Goal: Find specific page/section: Find specific page/section

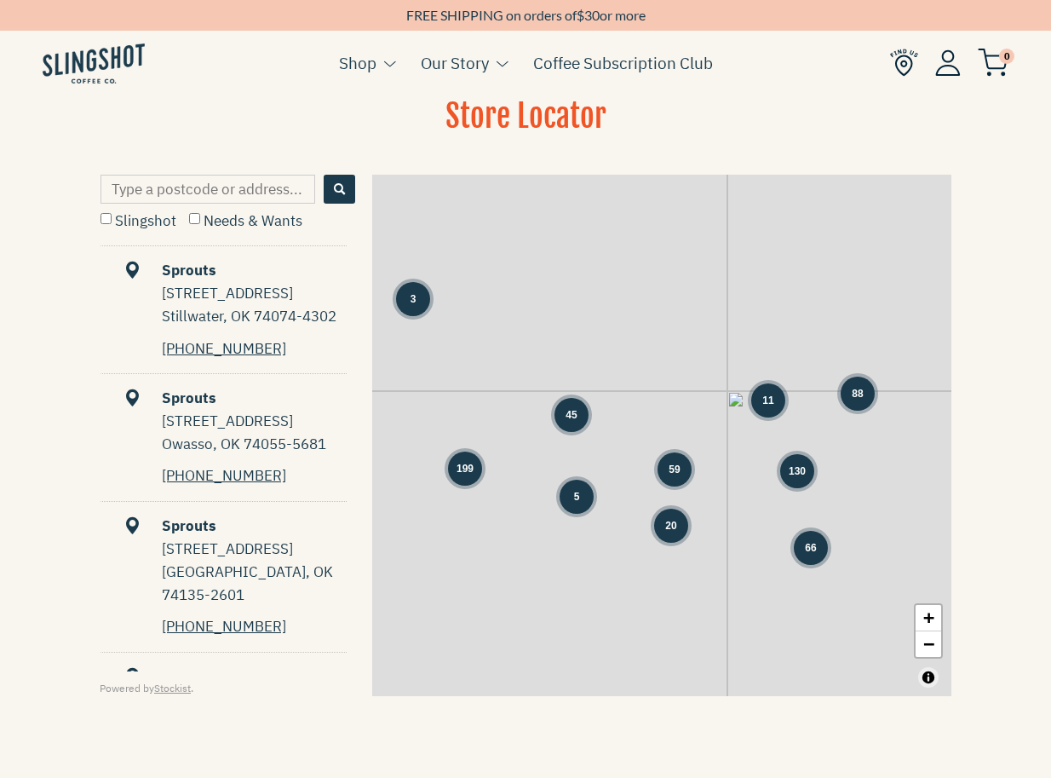
click at [236, 181] on input "Type a postcode or address..." at bounding box center [208, 189] width 215 height 29
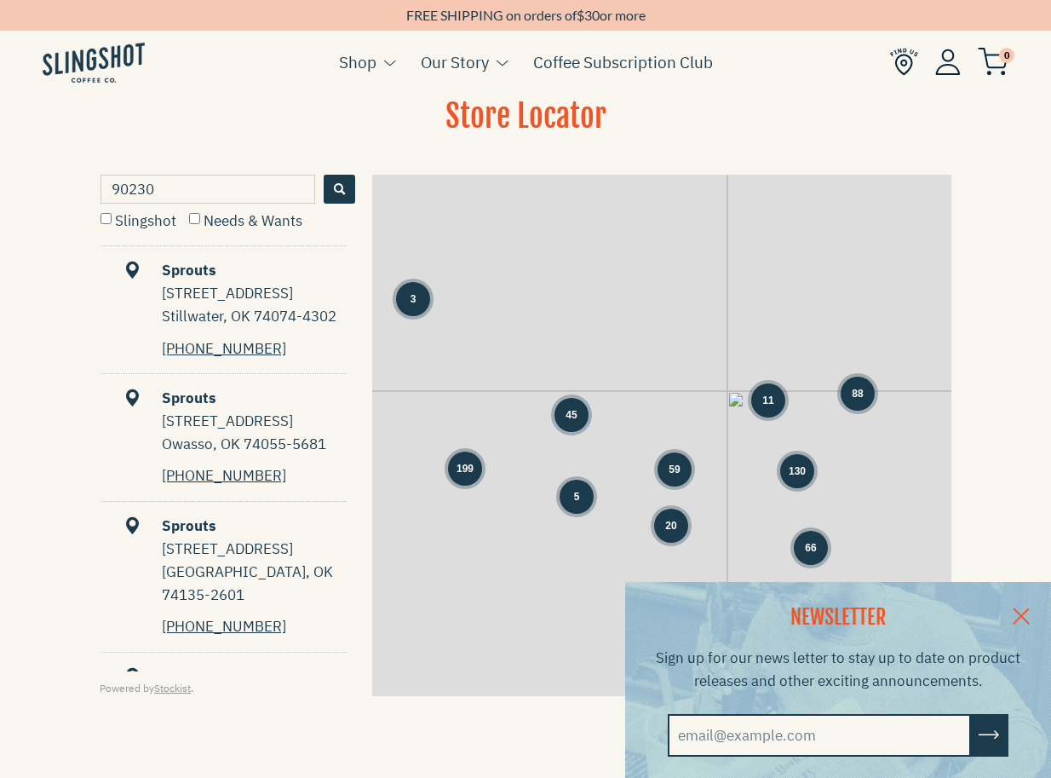
type input "90230"
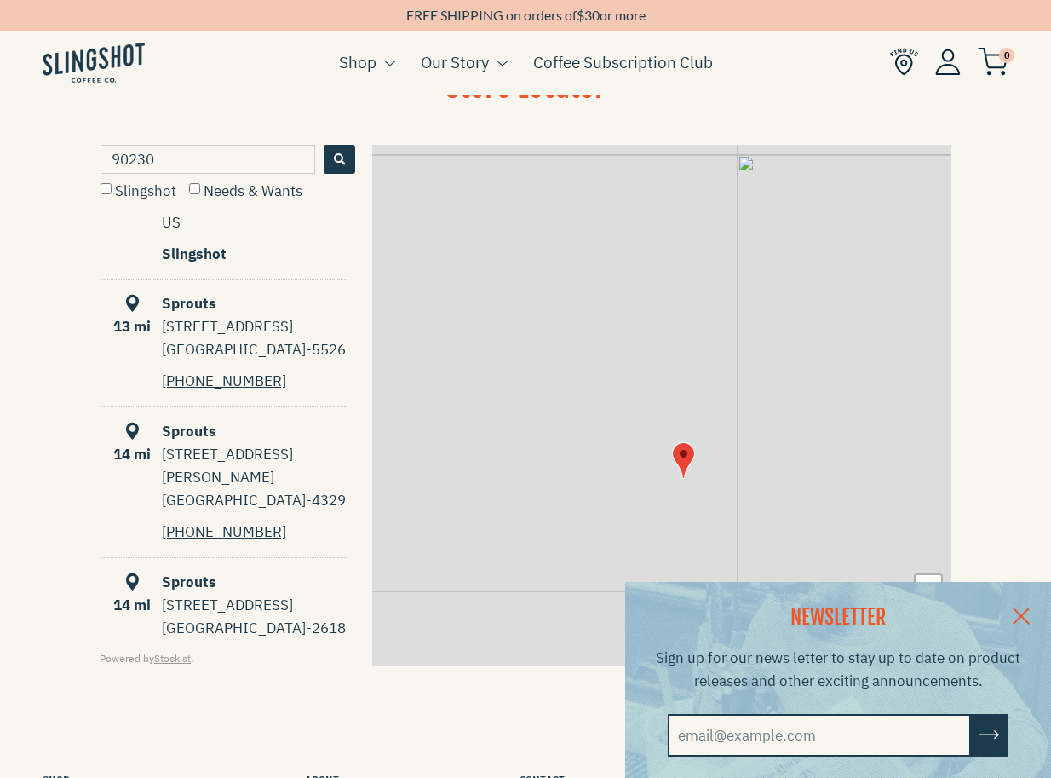
scroll to position [2180, 0]
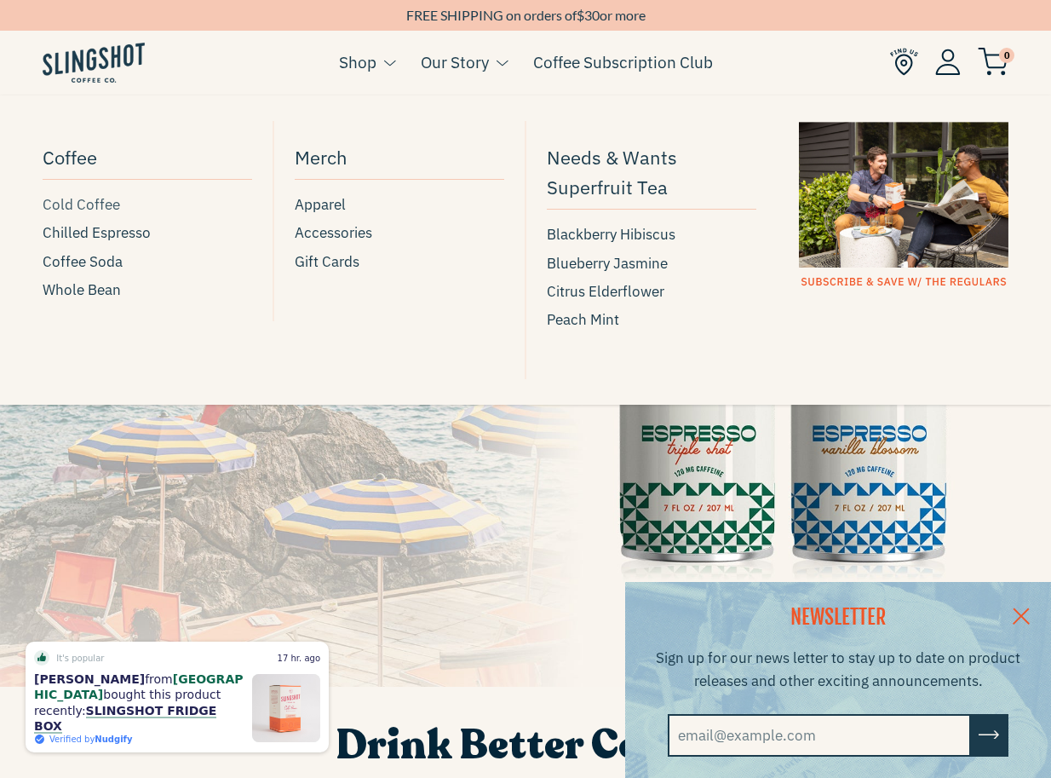
click at [72, 198] on span "Cold Coffee" at bounding box center [82, 204] width 78 height 23
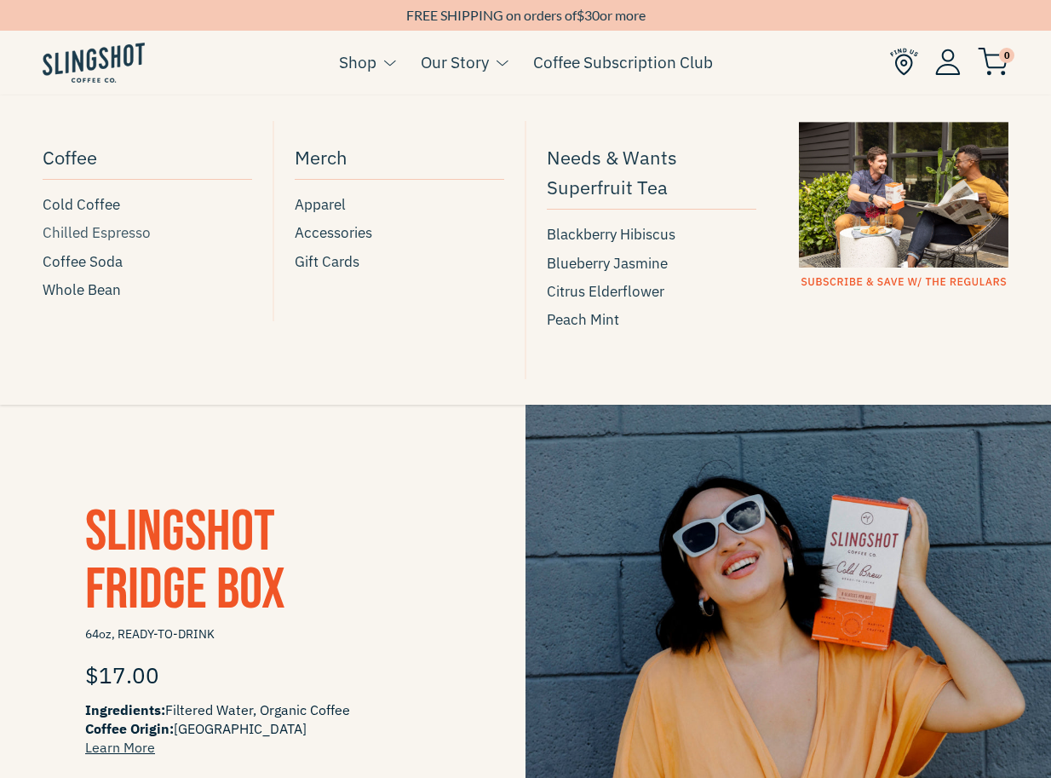
click at [55, 233] on span "Chilled Espresso" at bounding box center [97, 232] width 108 height 23
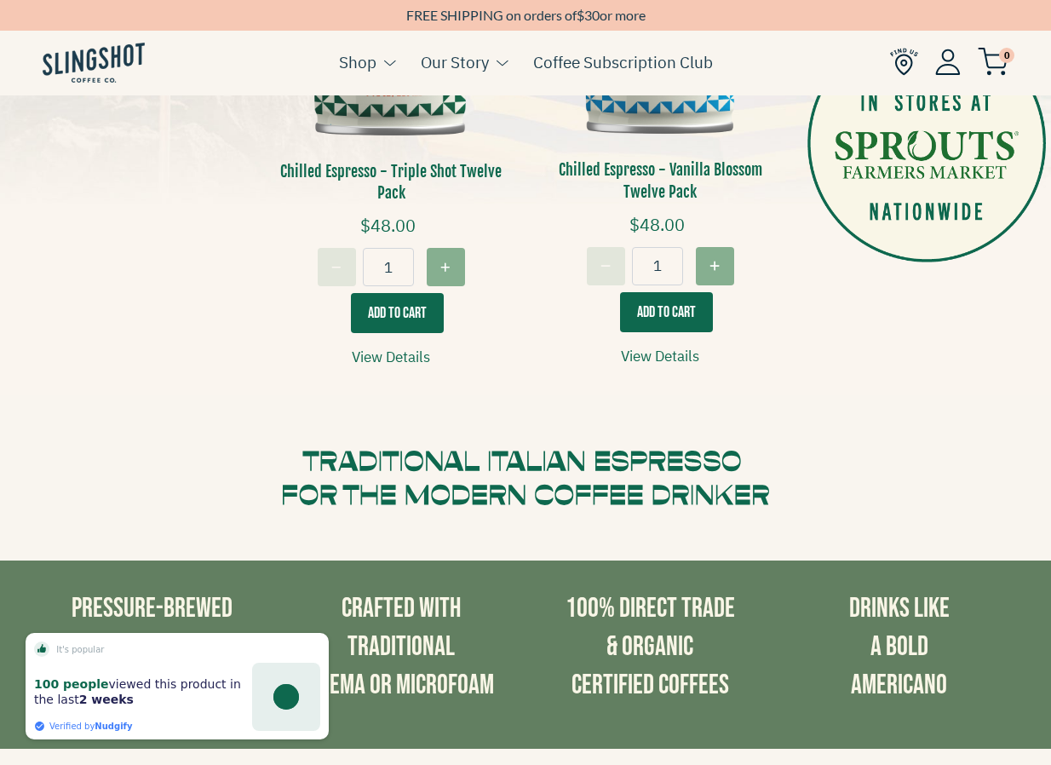
scroll to position [318, 0]
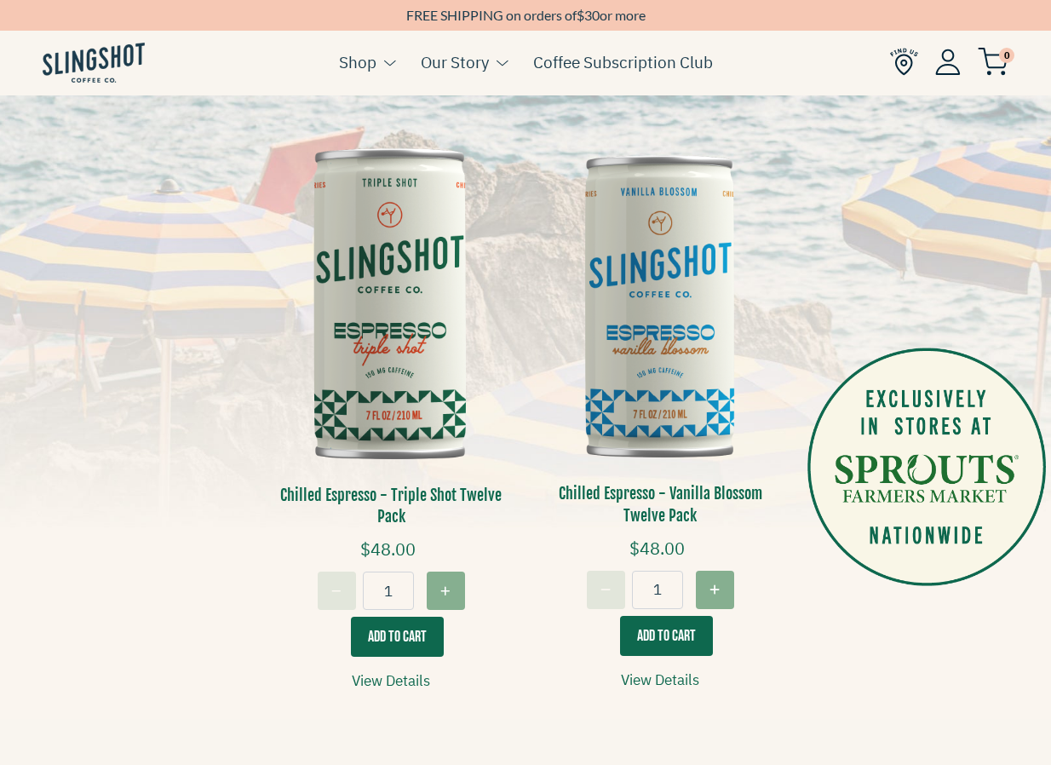
click at [597, 9] on span "30" at bounding box center [591, 15] width 15 height 16
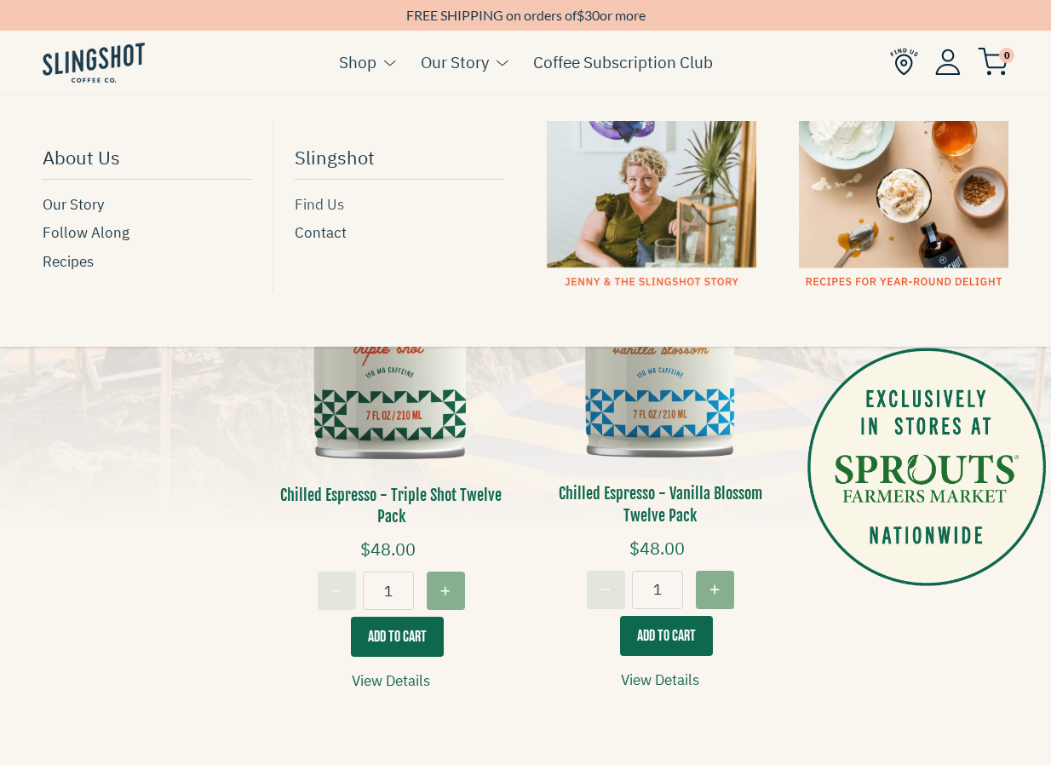
click at [327, 204] on span "Find Us" at bounding box center [319, 204] width 49 height 23
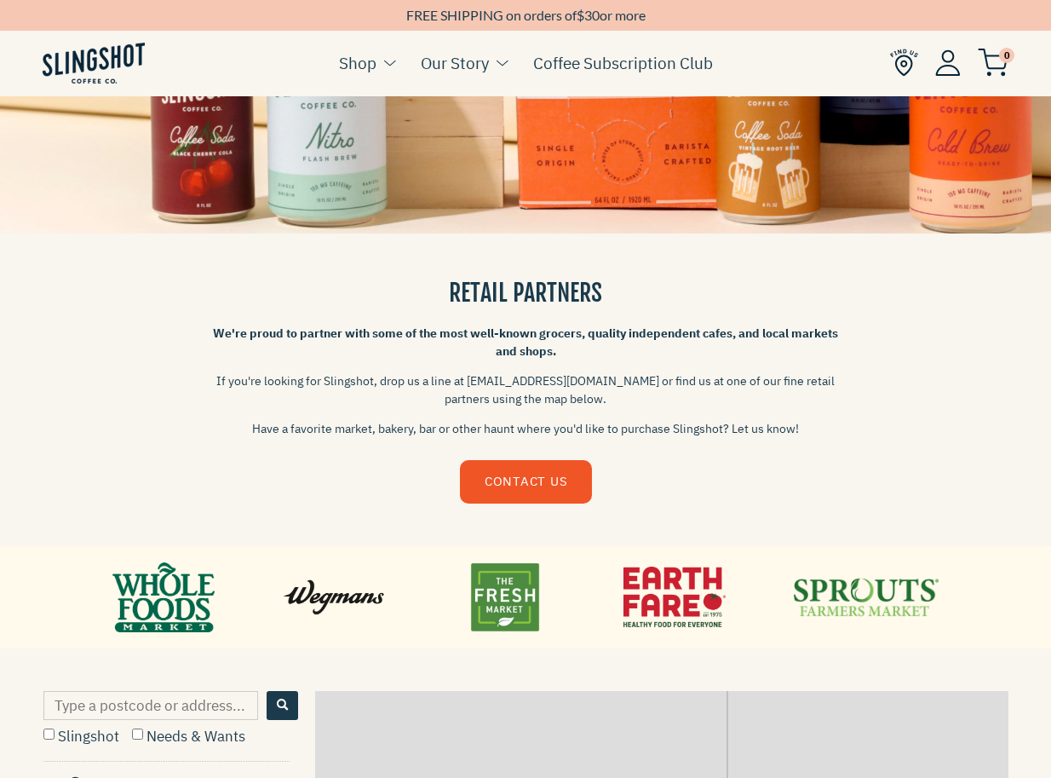
scroll to position [390, 0]
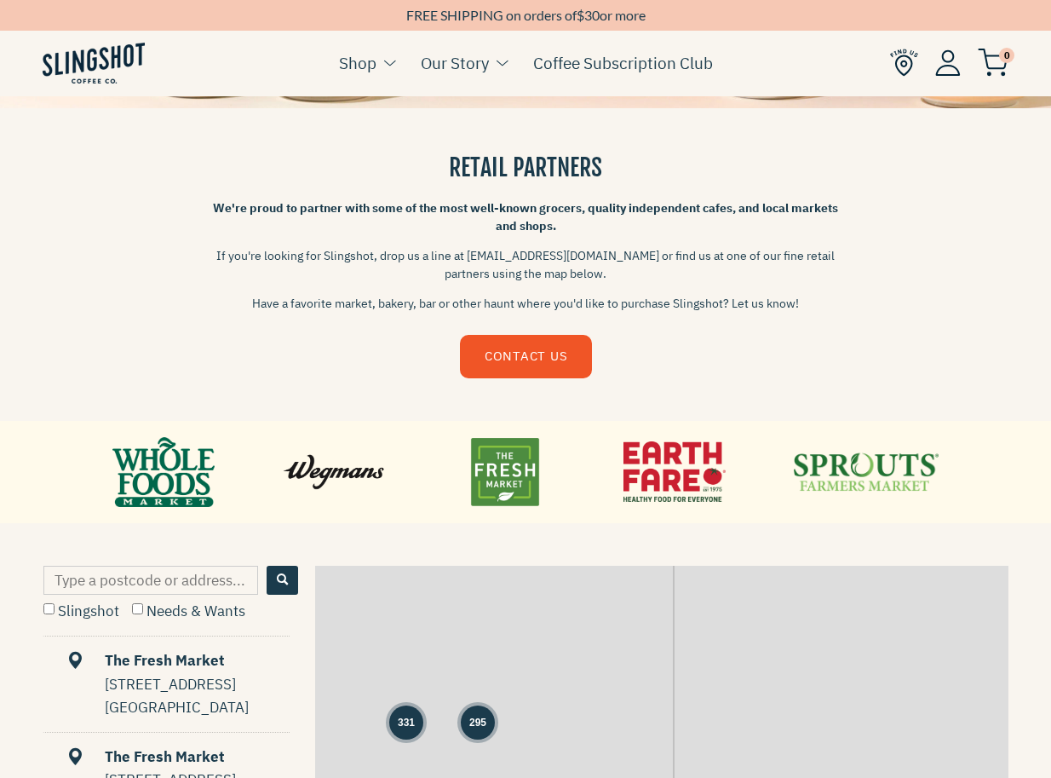
drag, startPoint x: 600, startPoint y: 577, endPoint x: 546, endPoint y: 632, distance: 77.1
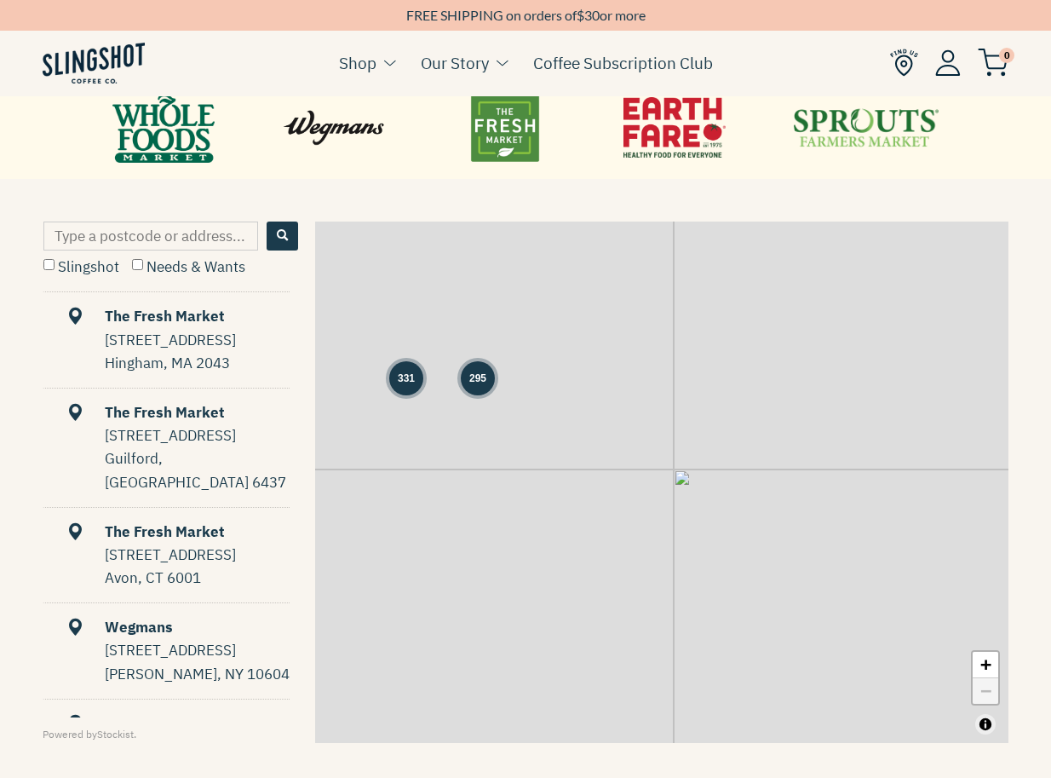
click at [496, 127] on link at bounding box center [504, 127] width 102 height 77
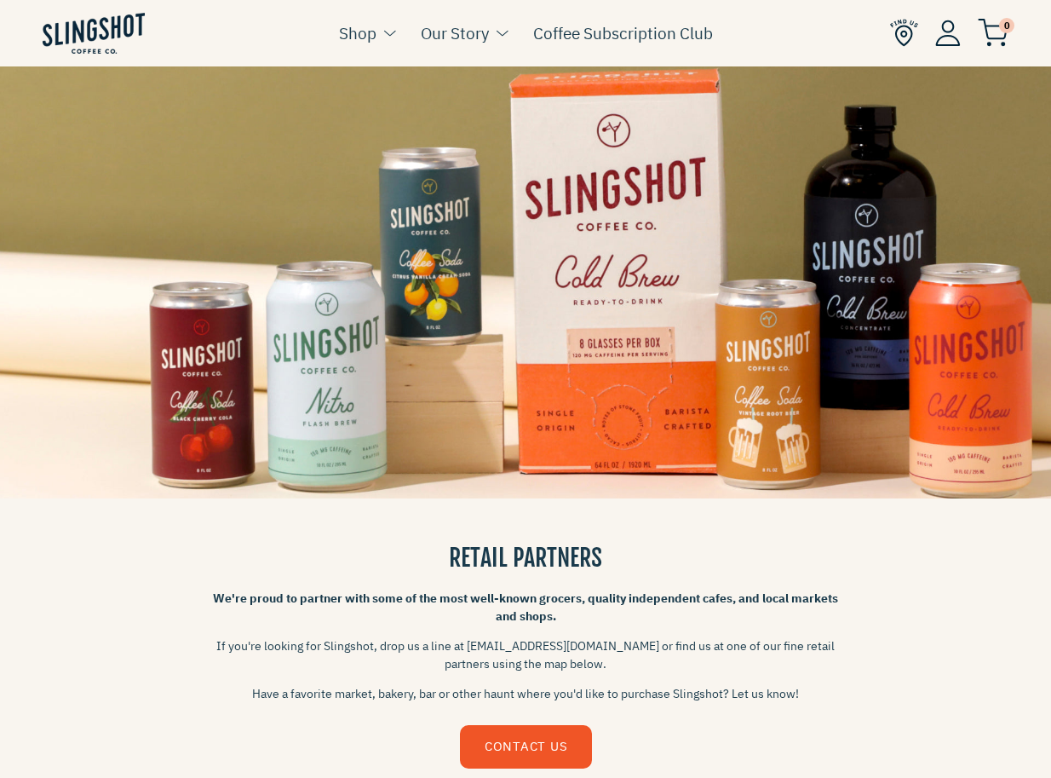
scroll to position [567, 0]
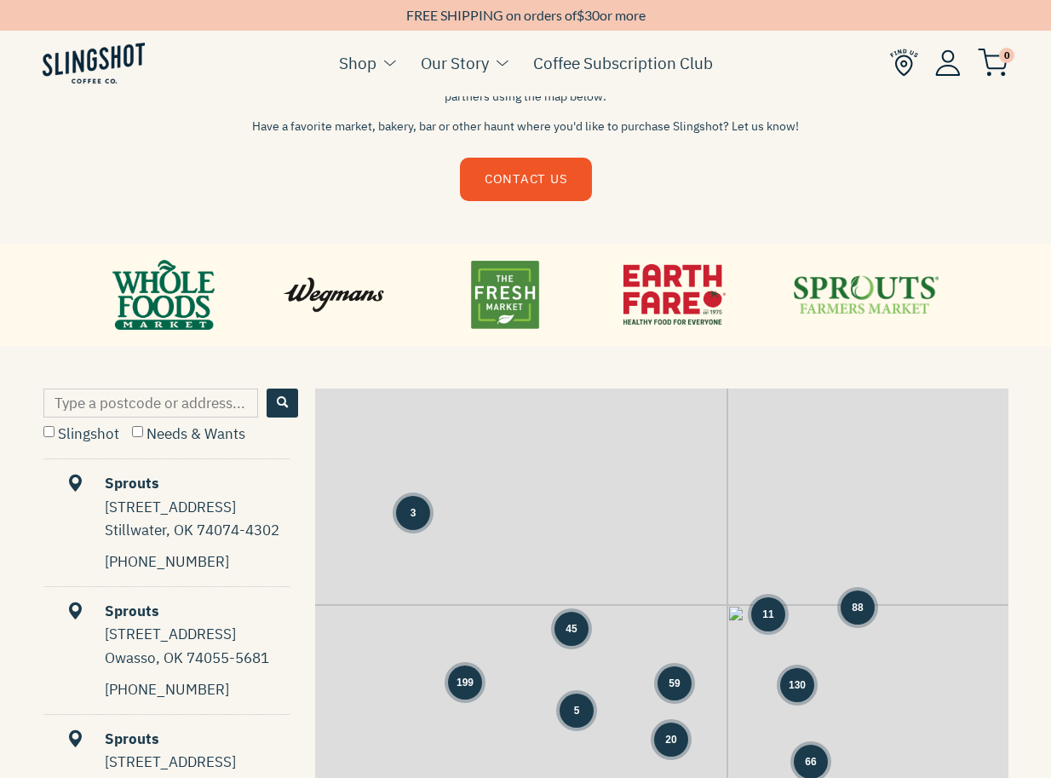
click at [159, 400] on input "Type a postcode or address..." at bounding box center [150, 402] width 215 height 29
type input "90230"
click at [49, 428] on input "Slingshot" at bounding box center [48, 431] width 11 height 11
checkbox input "true"
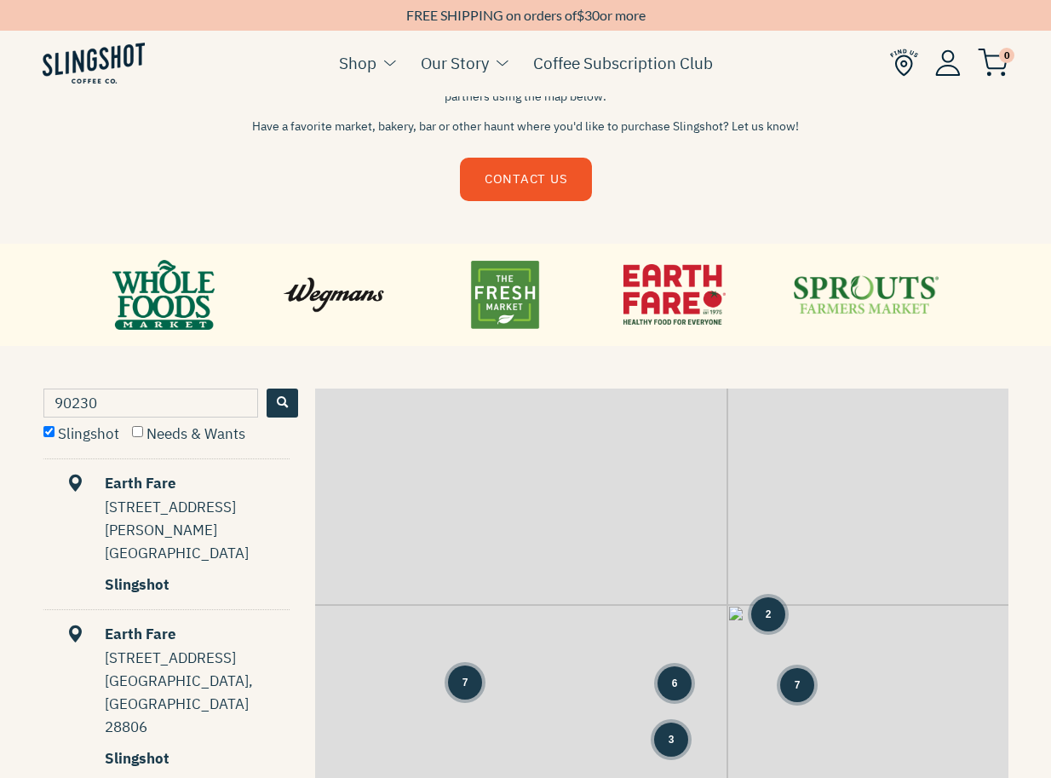
click at [279, 406] on span "Search" at bounding box center [282, 402] width 11 height 11
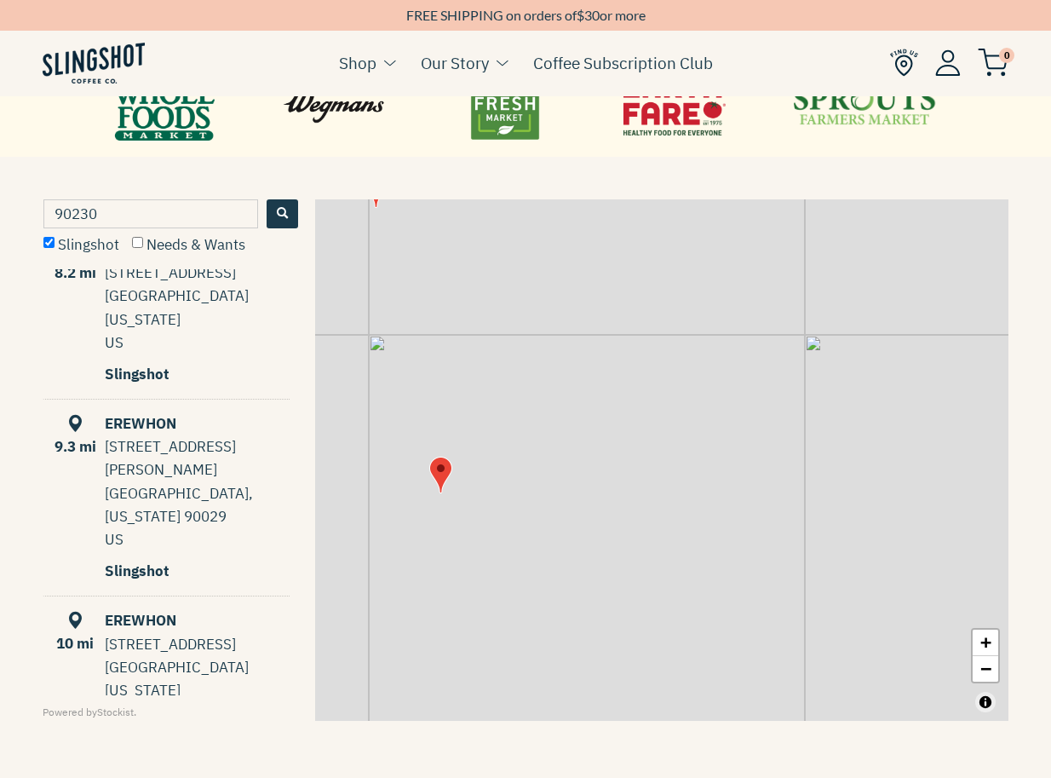
scroll to position [0, 0]
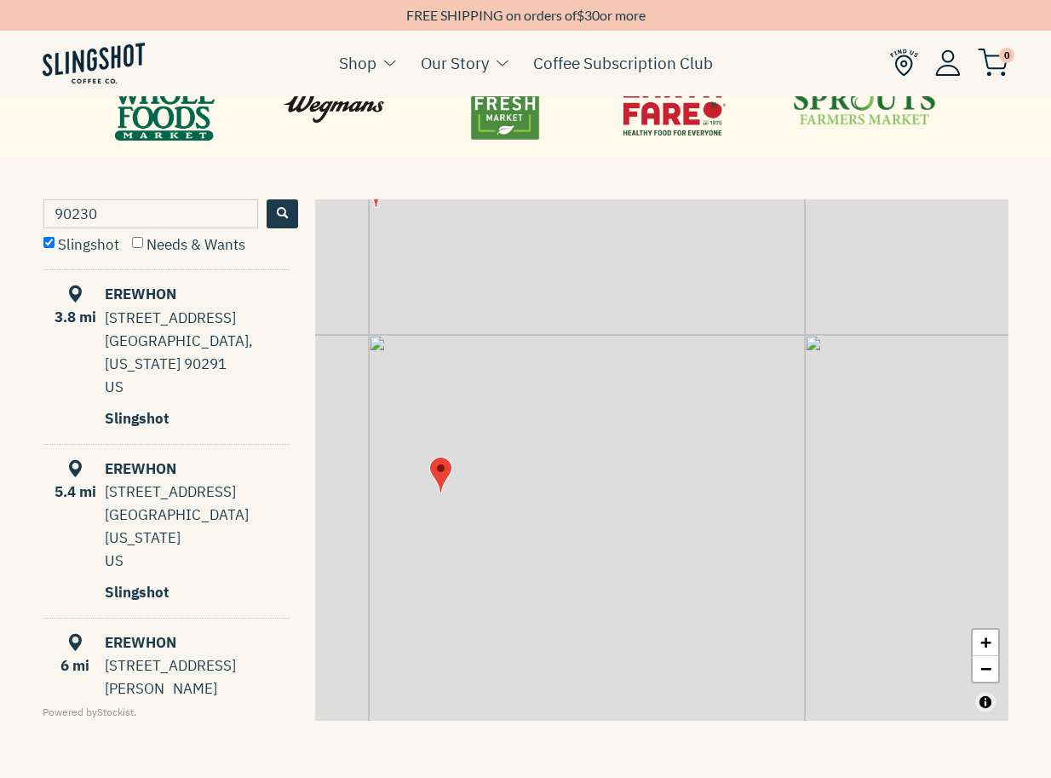
click at [152, 297] on div "EREWHON" at bounding box center [167, 294] width 244 height 23
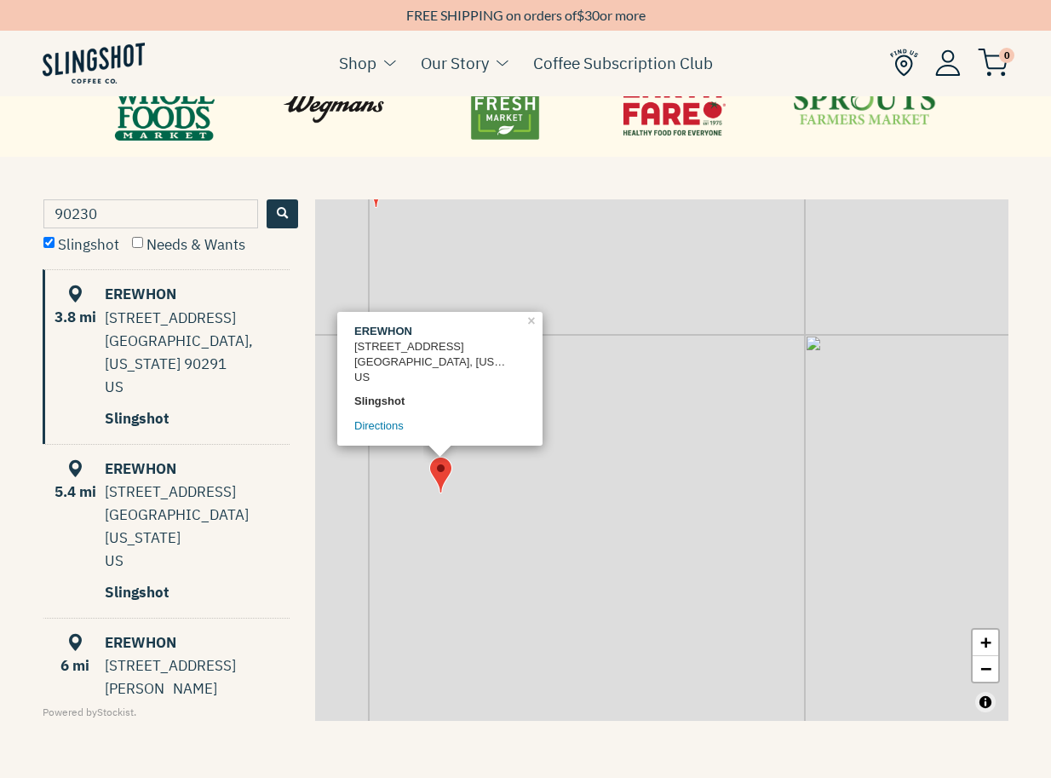
scroll to position [1, 0]
click at [645, 392] on div "3.8 mi EREWHON 585 VENICE BLVD VENICE, California 90291 US Slingshot Directions…" at bounding box center [661, 459] width 693 height 521
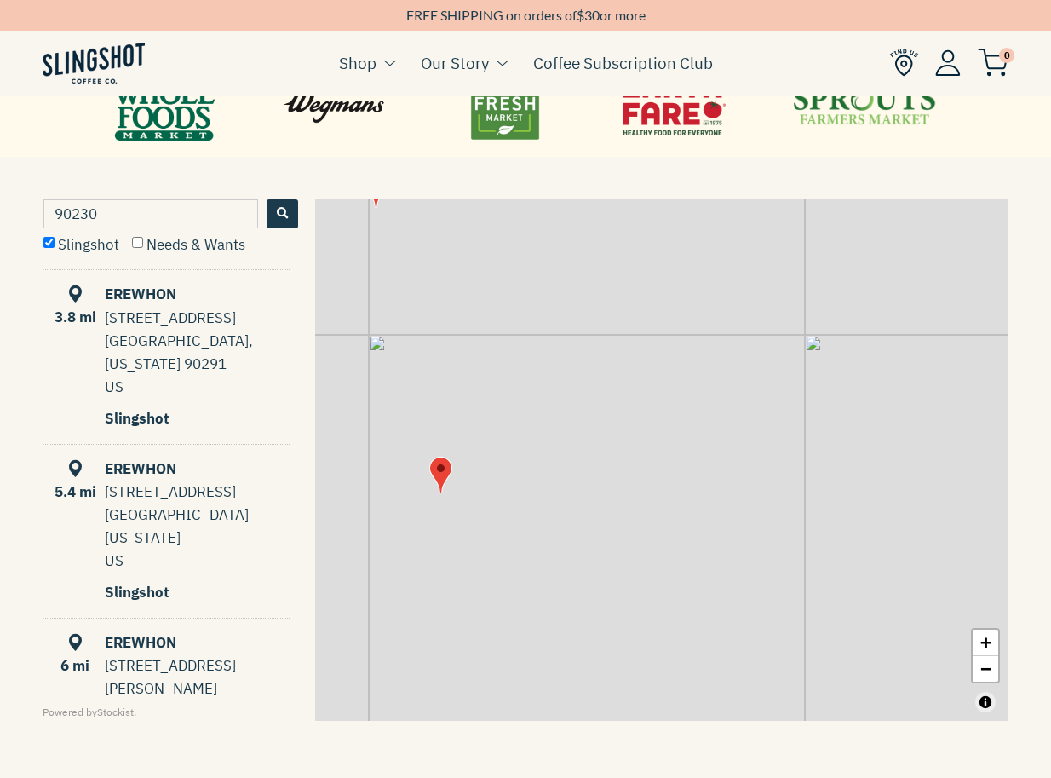
scroll to position [0, 0]
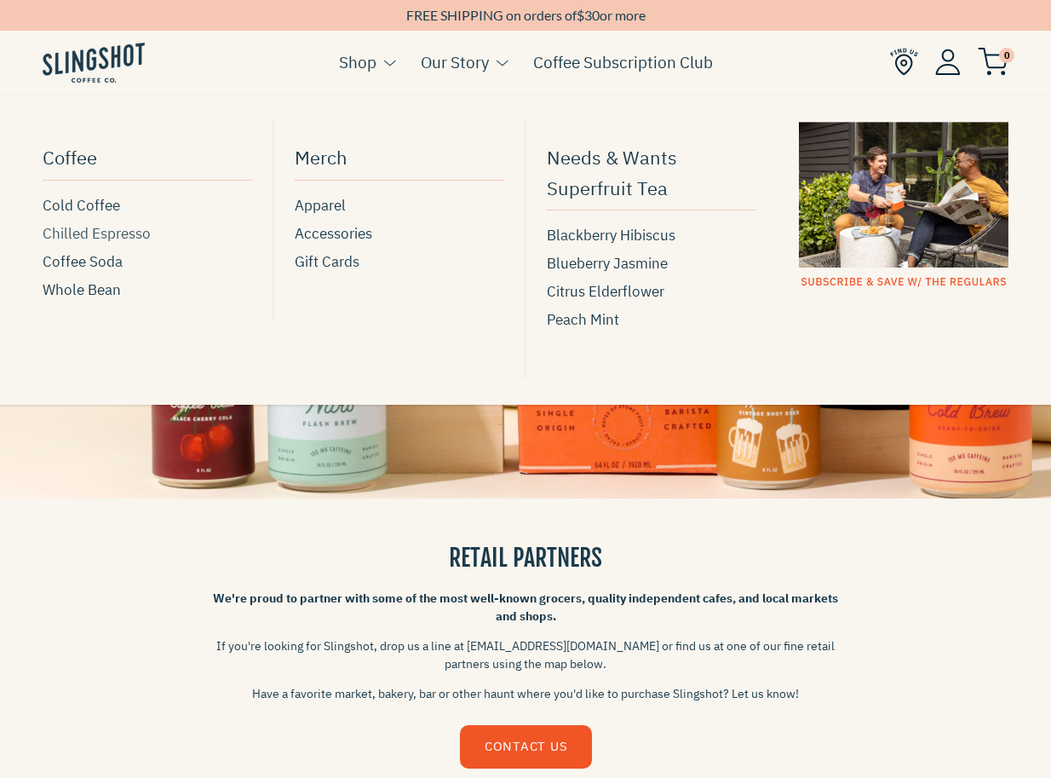
click at [82, 229] on span "Chilled Espresso" at bounding box center [97, 233] width 108 height 23
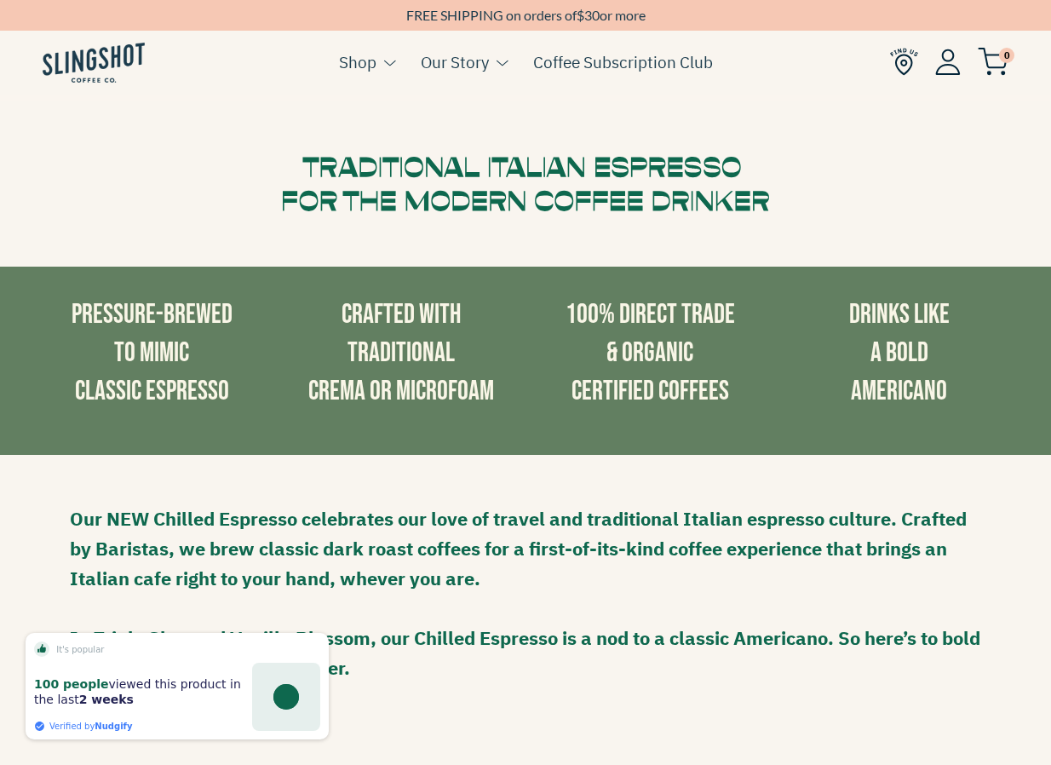
scroll to position [1295, 0]
